Goal: Find specific page/section: Locate a particular part of the current website

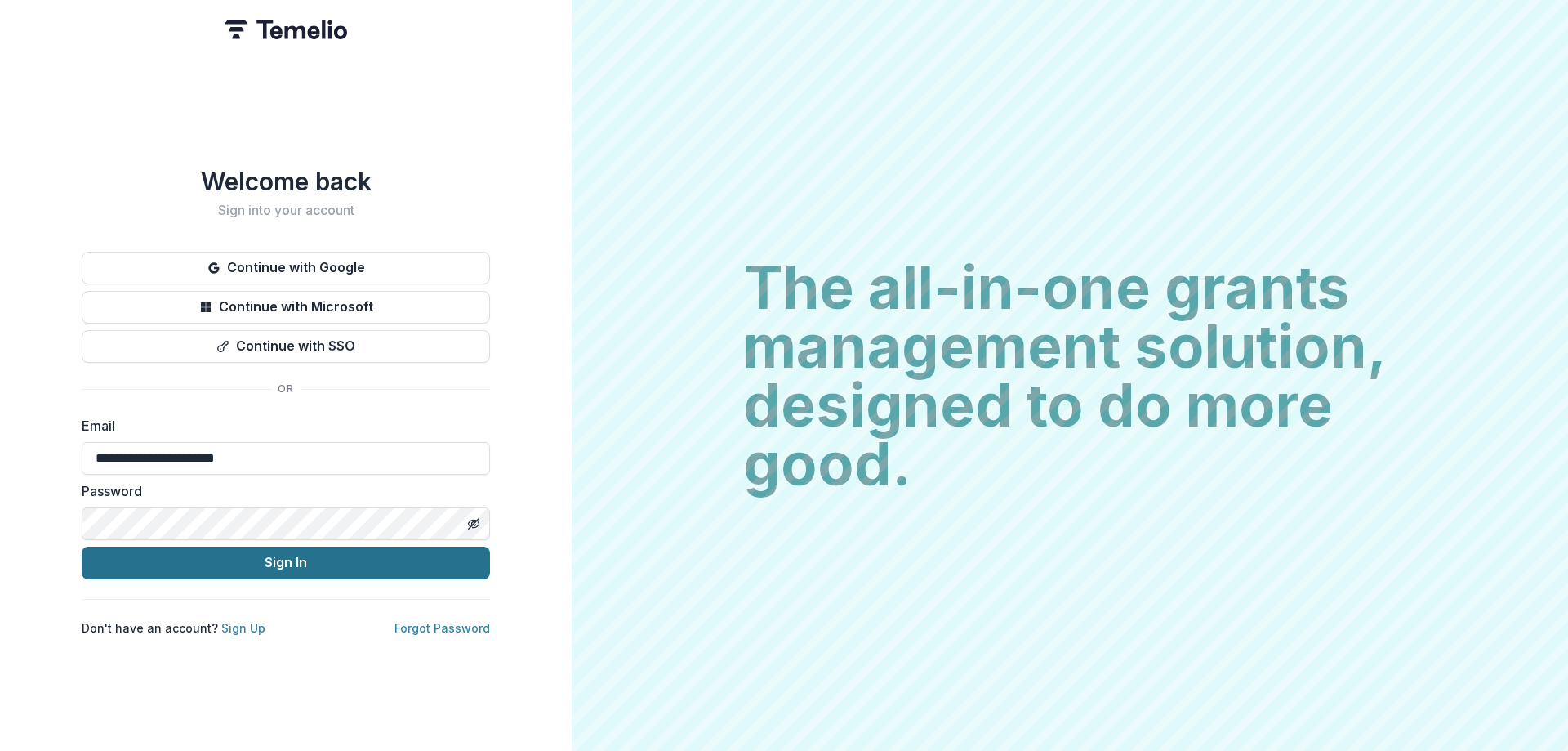
type input "**********"
click at [305, 567] on button "Sign In" at bounding box center [285, 563] width 408 height 33
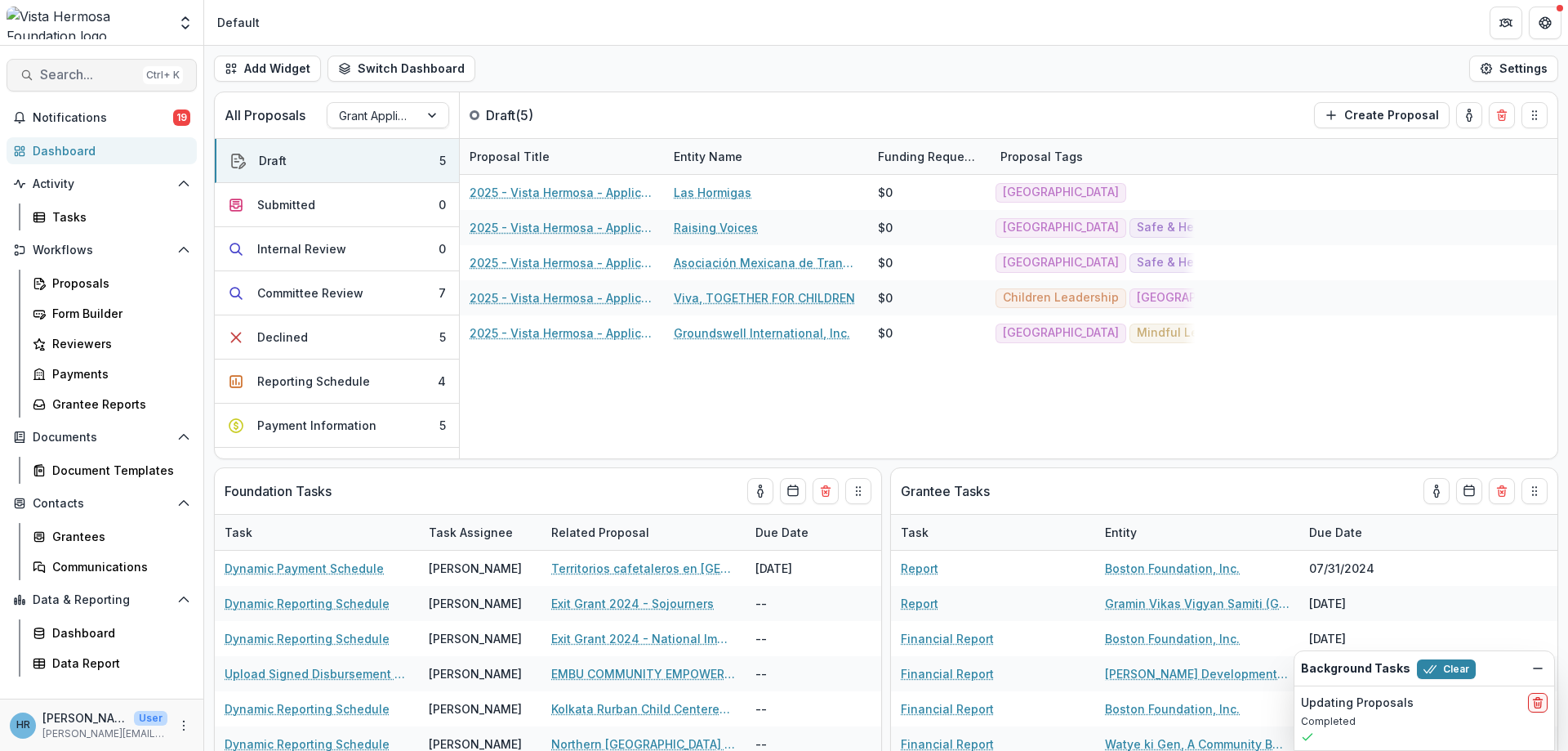
click at [81, 76] on span "Search..." at bounding box center [88, 75] width 96 height 15
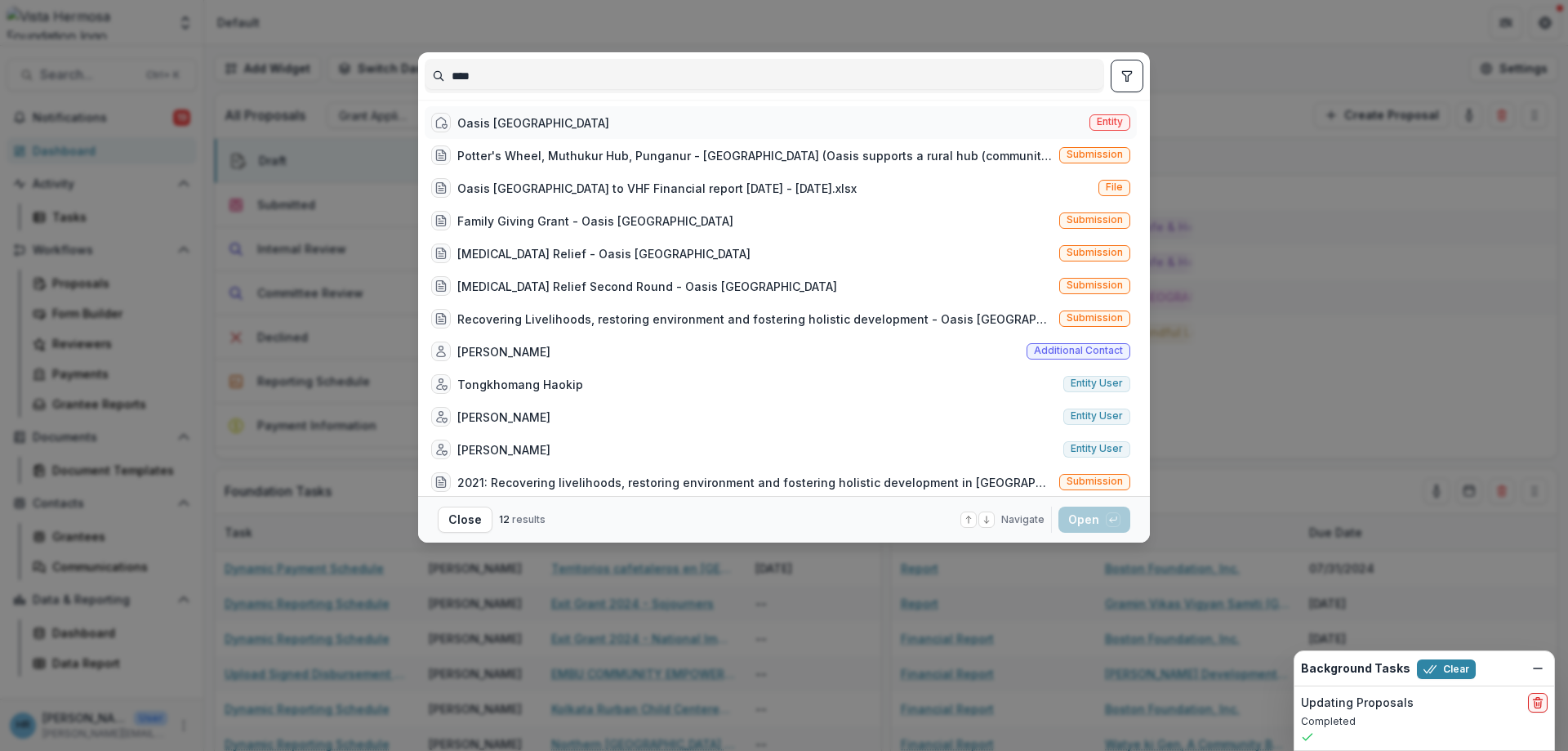
type input "****"
click at [524, 126] on div "Oasis India Entity" at bounding box center [780, 123] width 712 height 33
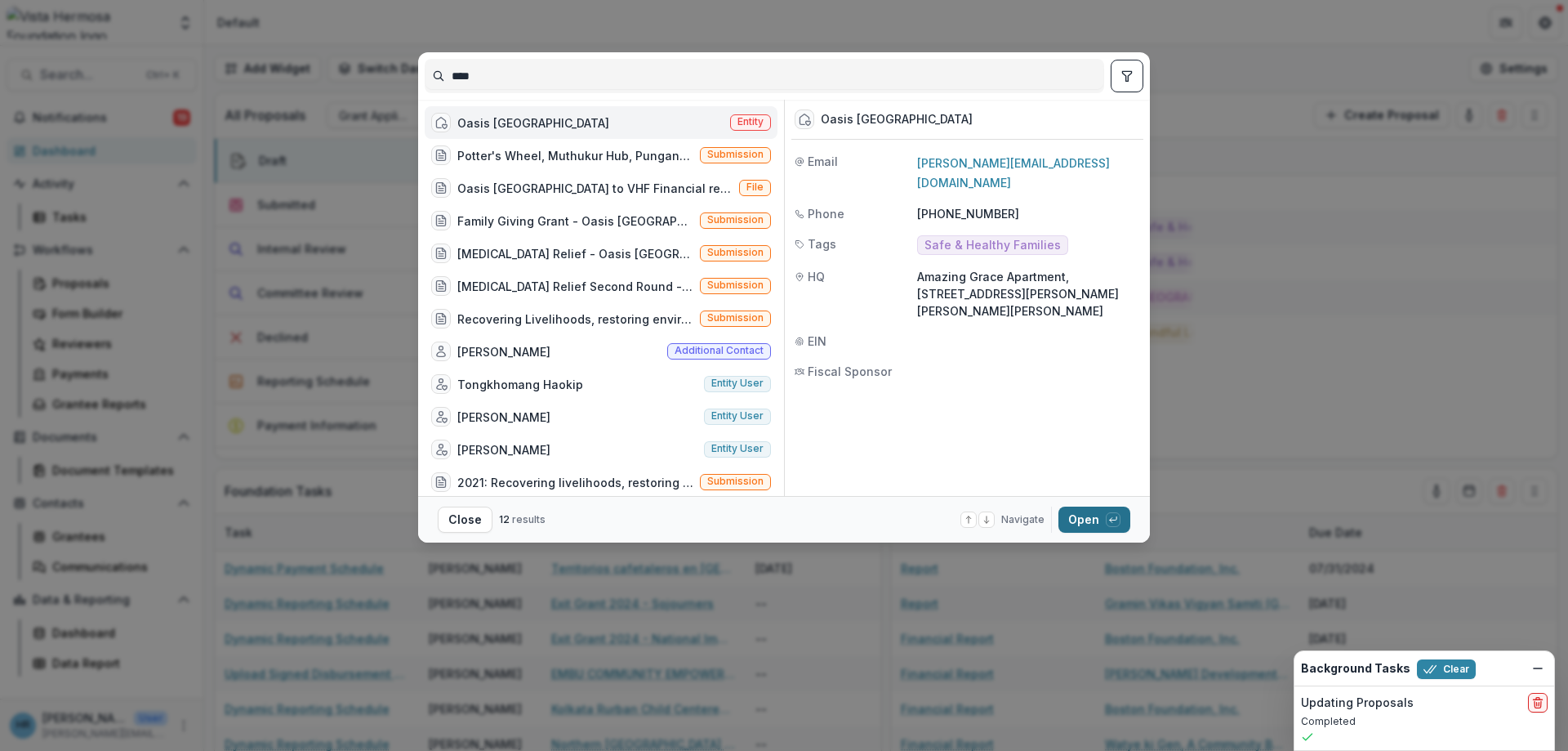
click at [1087, 519] on button "Open with enter key" at bounding box center [1094, 519] width 72 height 26
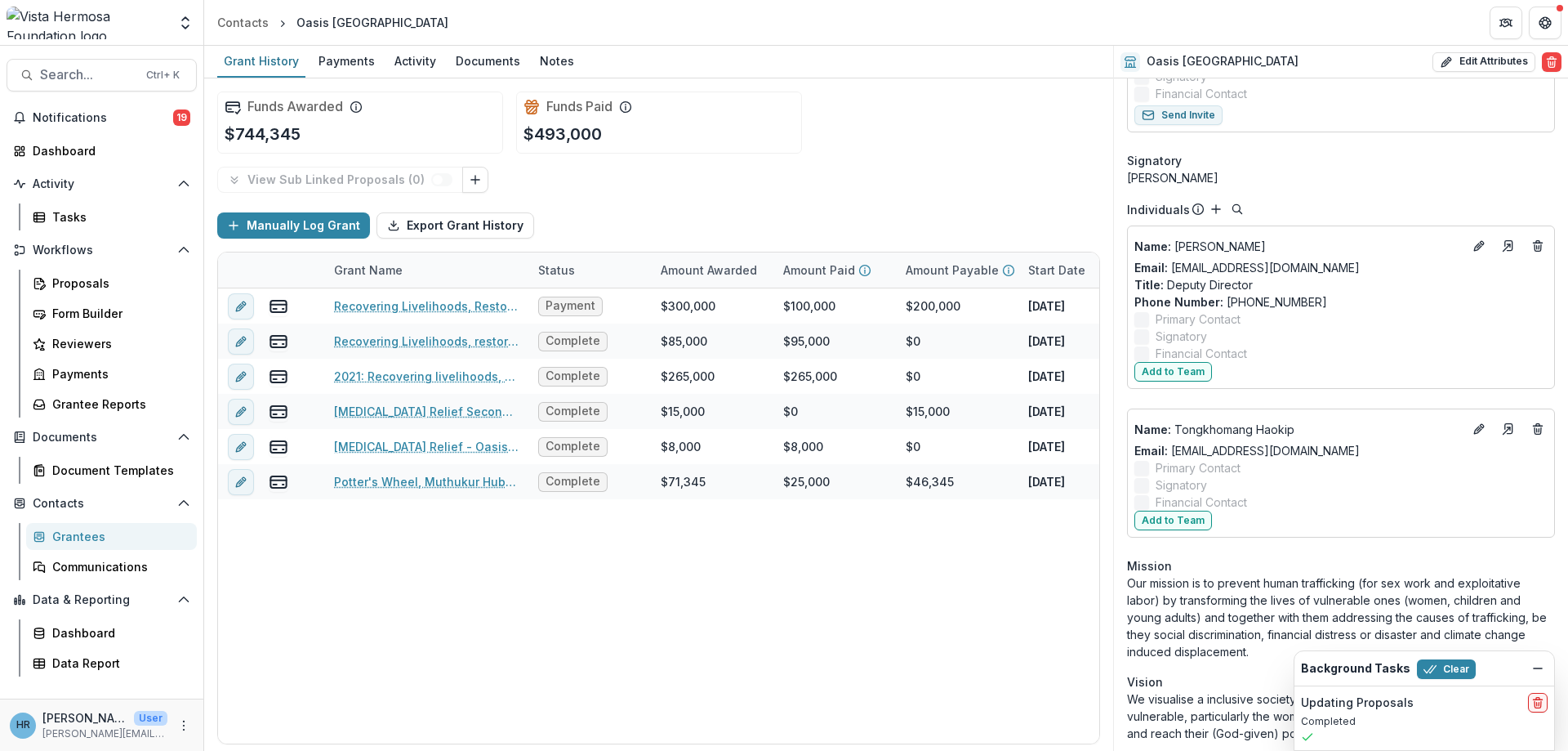
scroll to position [686, 0]
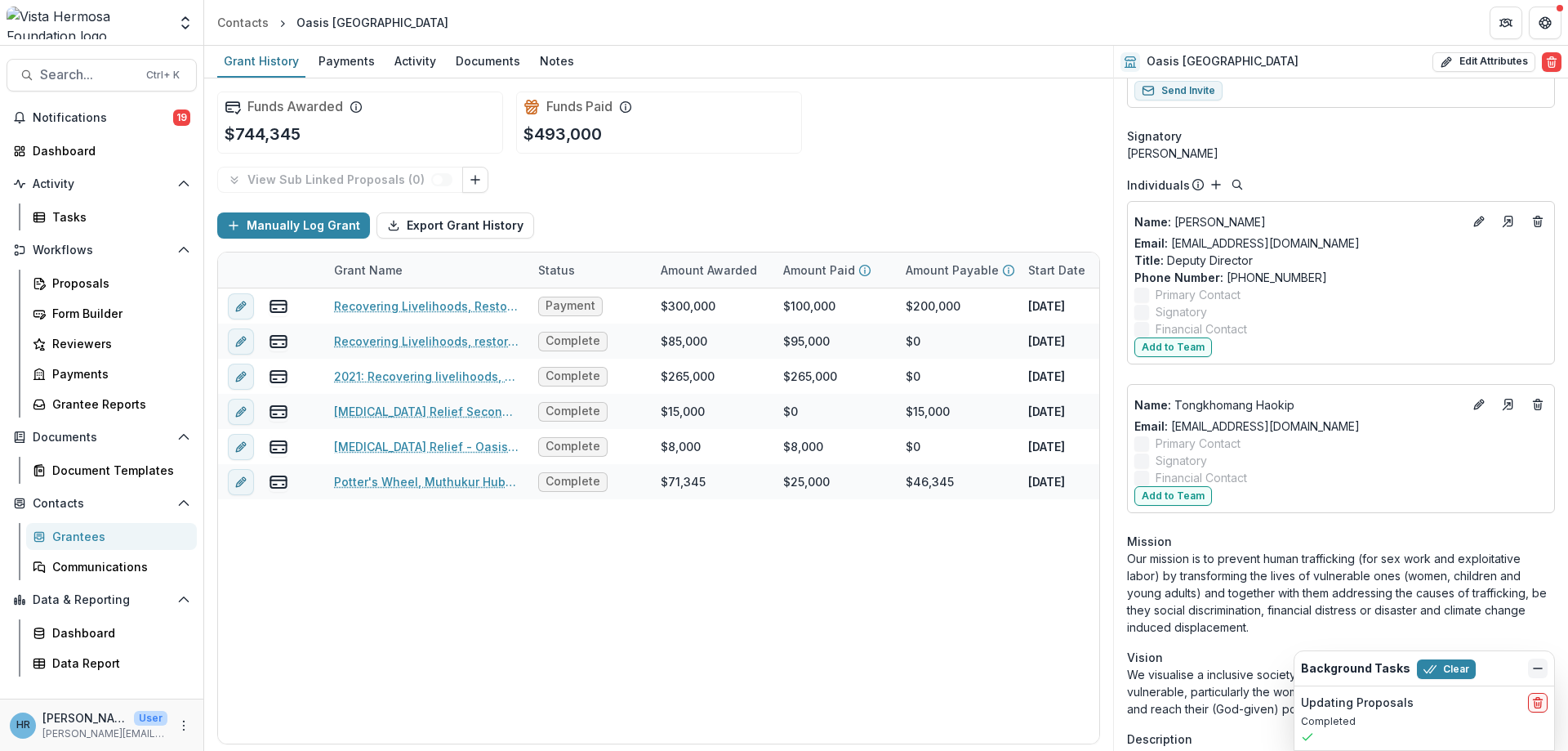
click at [1538, 667] on icon "Dismiss" at bounding box center [1538, 668] width 13 height 13
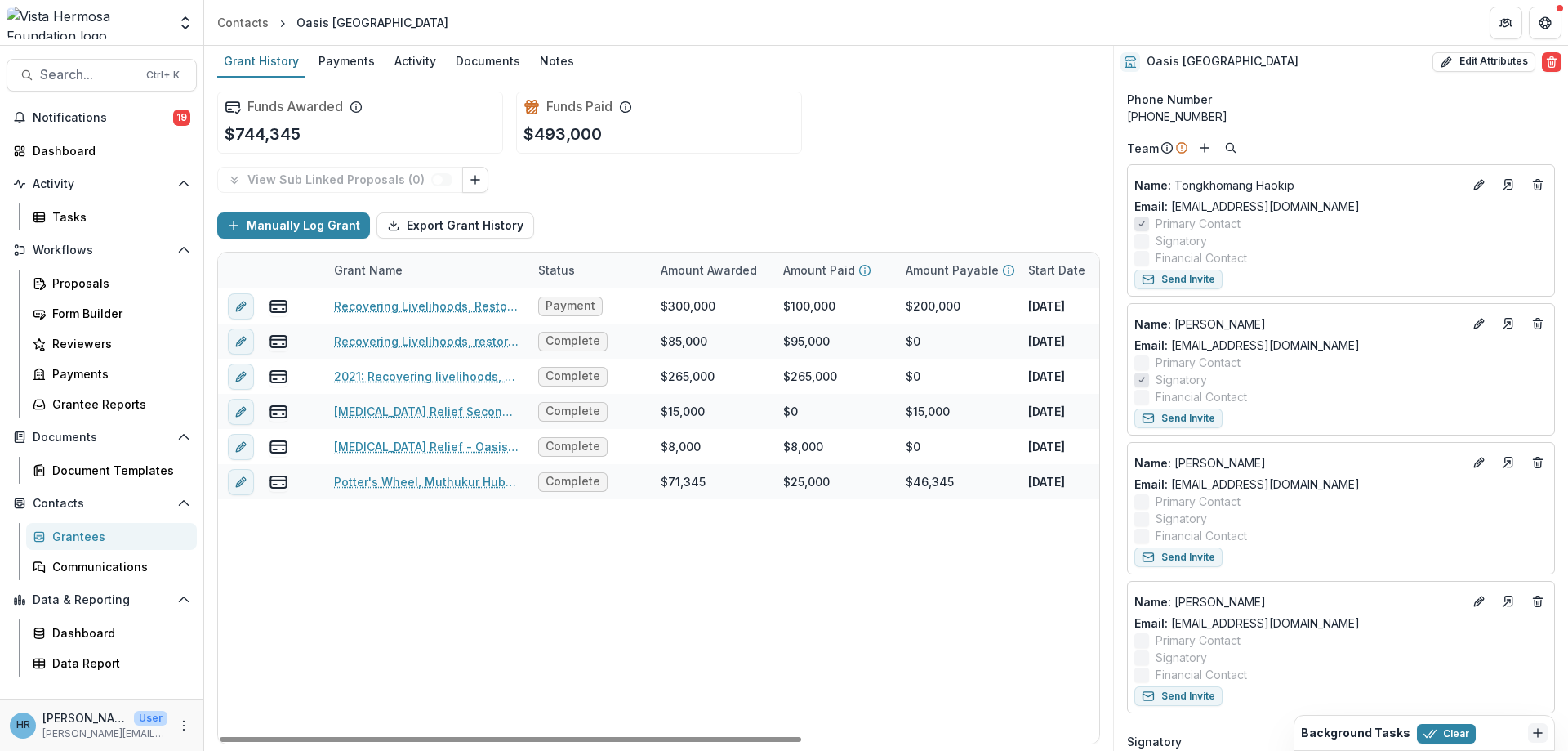
scroll to position [0, 0]
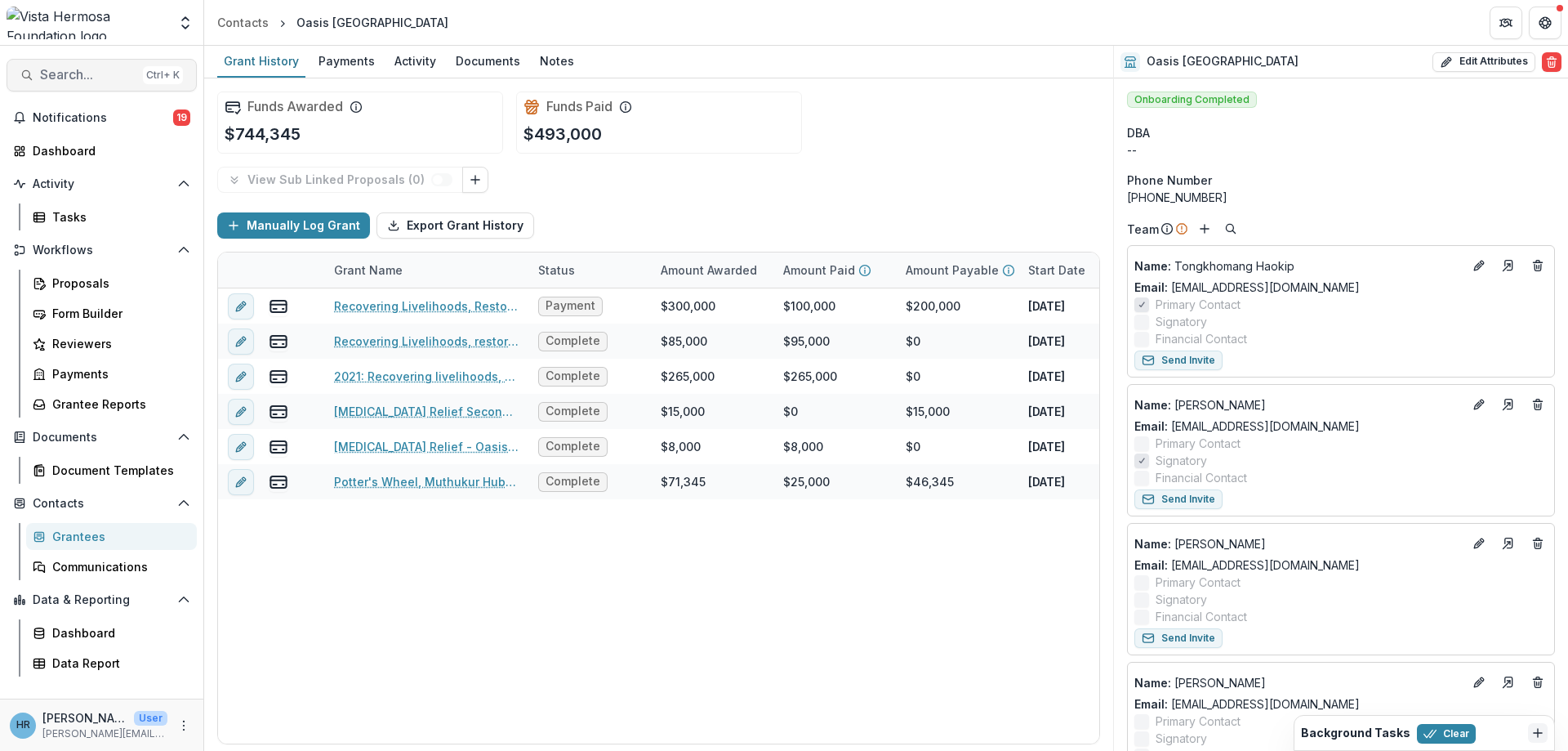
click at [105, 71] on span "Search..." at bounding box center [88, 75] width 96 height 15
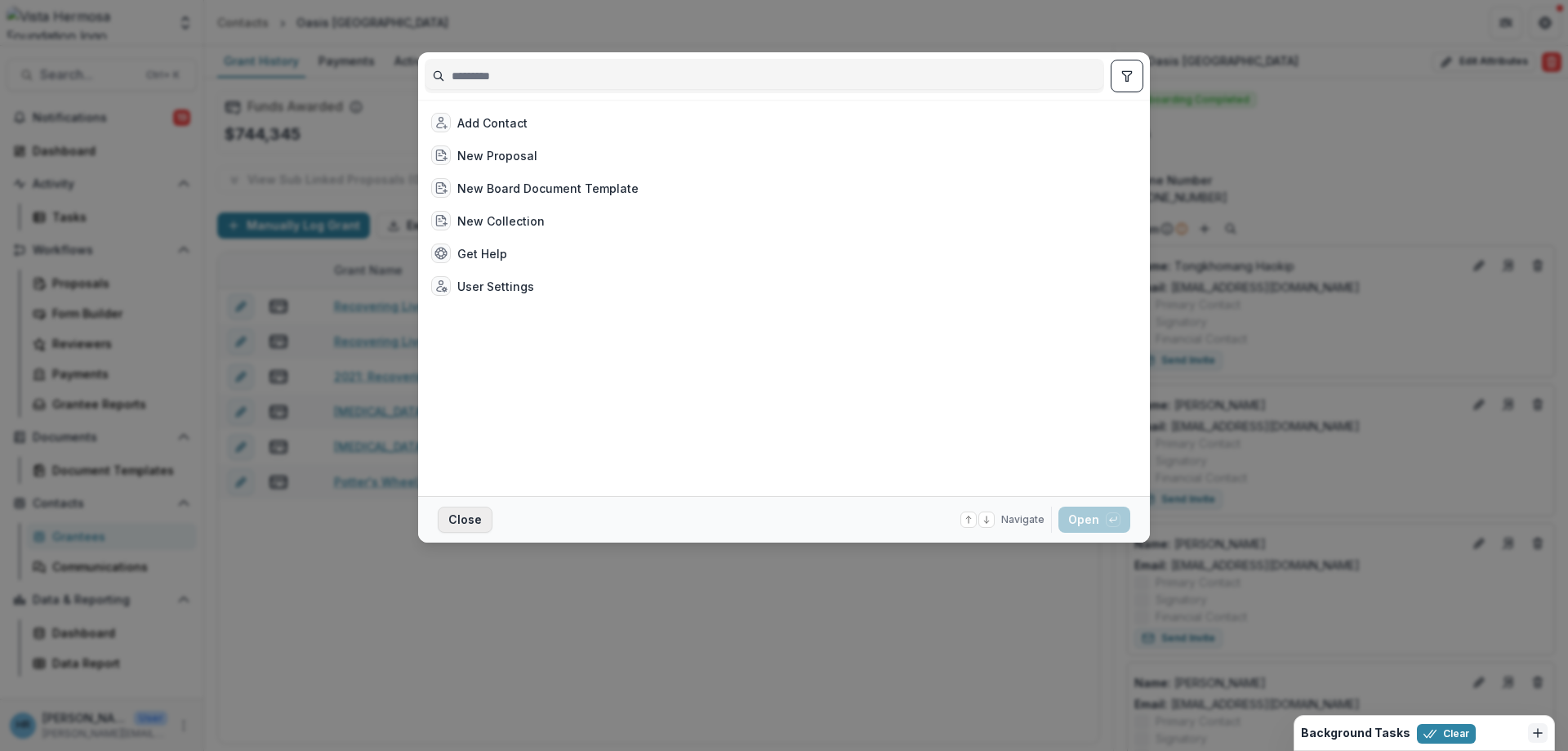
click at [466, 519] on button "Close" at bounding box center [465, 519] width 55 height 26
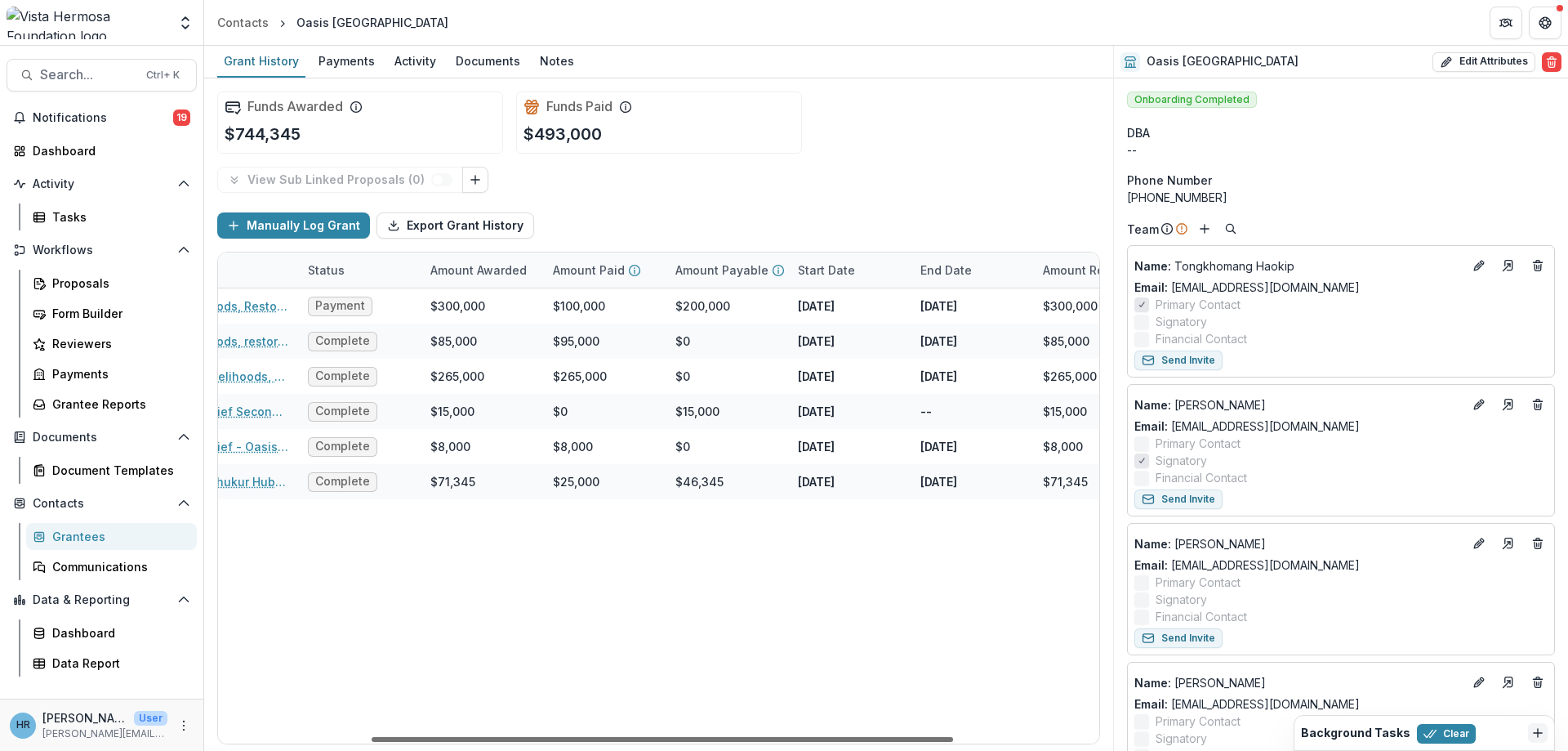
scroll to position [0, 235]
drag, startPoint x: 694, startPoint y: 736, endPoint x: 849, endPoint y: 717, distance: 156.2
click at [849, 736] on div at bounding box center [663, 738] width 582 height 5
